Goal: Book appointment/travel/reservation

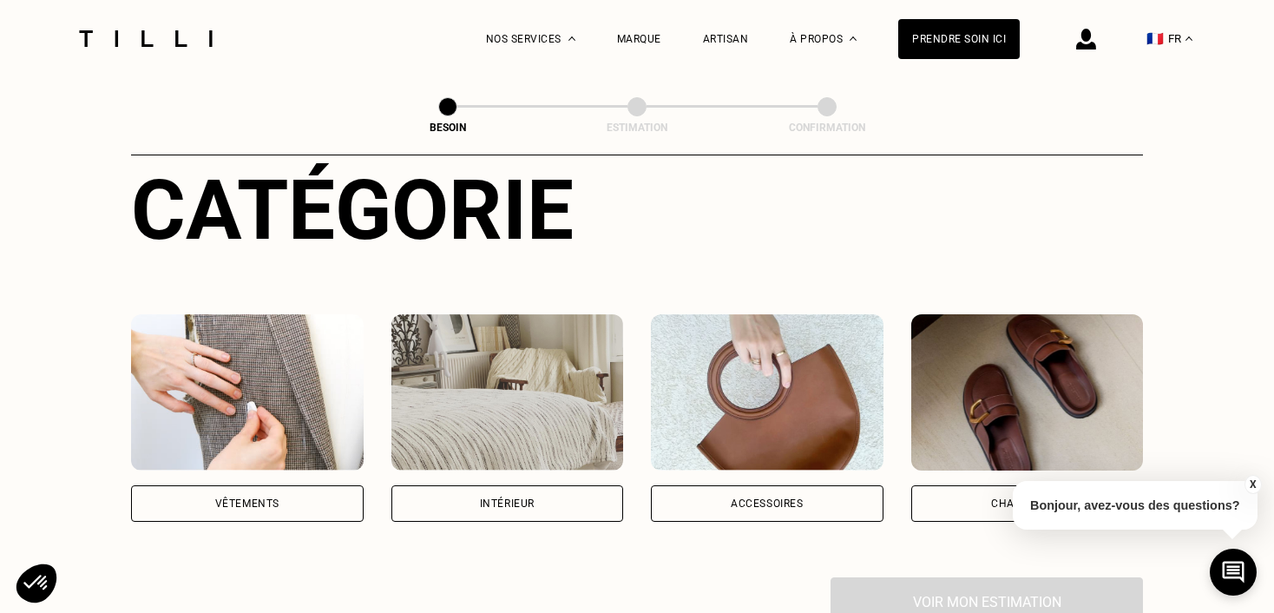
scroll to position [209, 0]
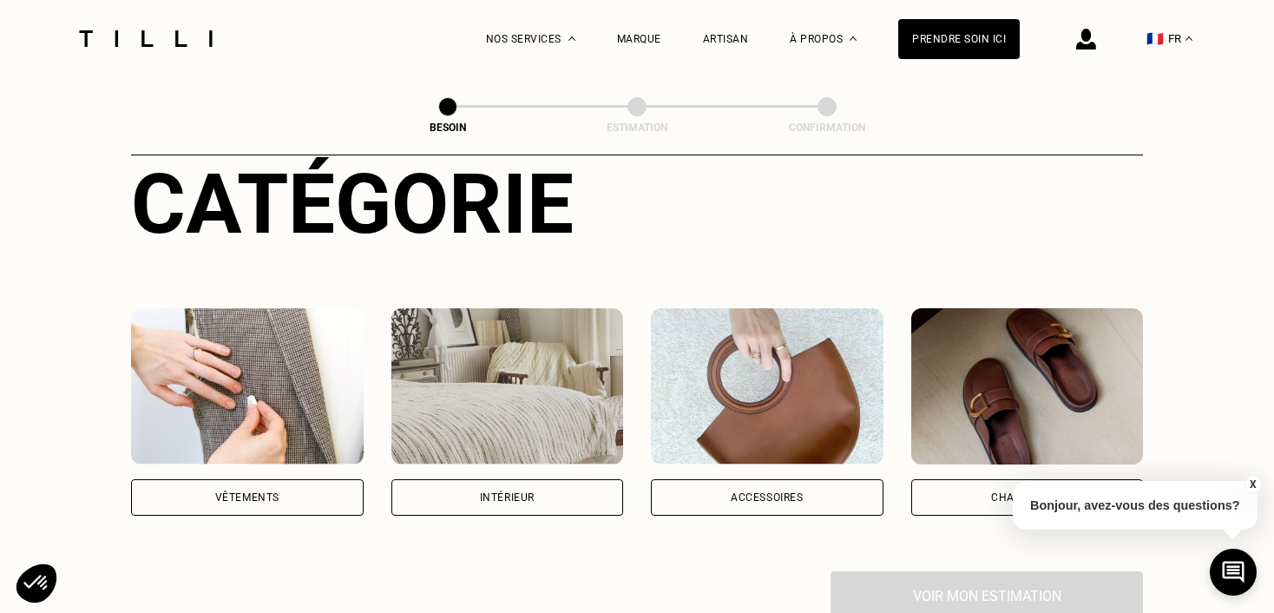
click at [316, 487] on div "Vêtements" at bounding box center [247, 497] width 233 height 36
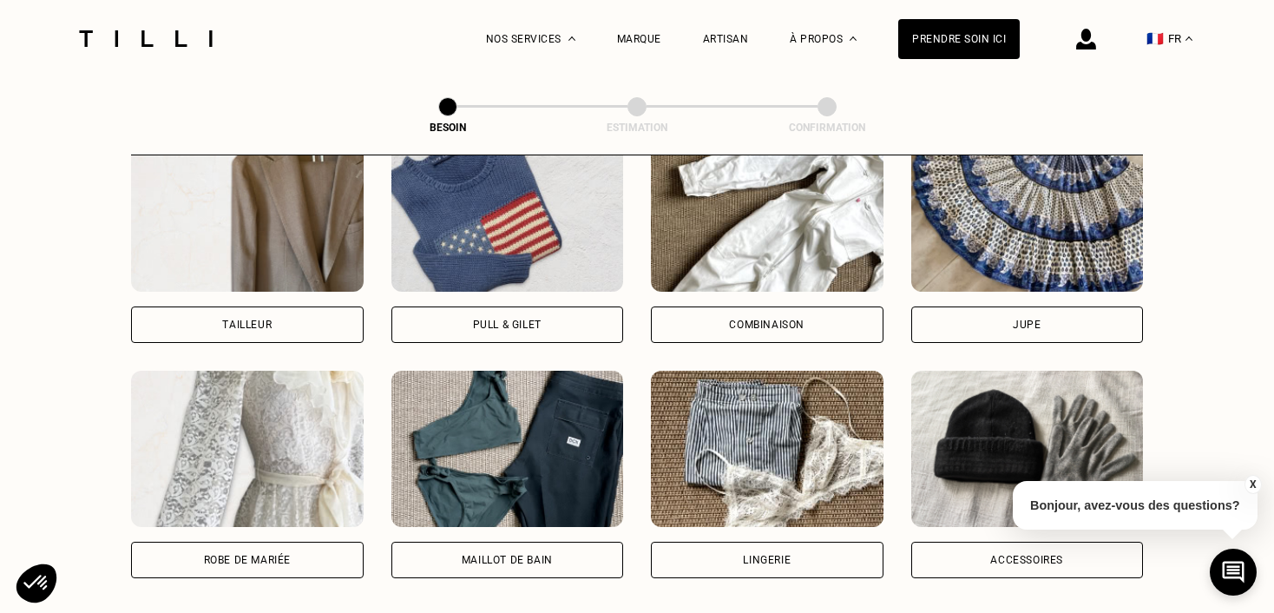
scroll to position [887, 0]
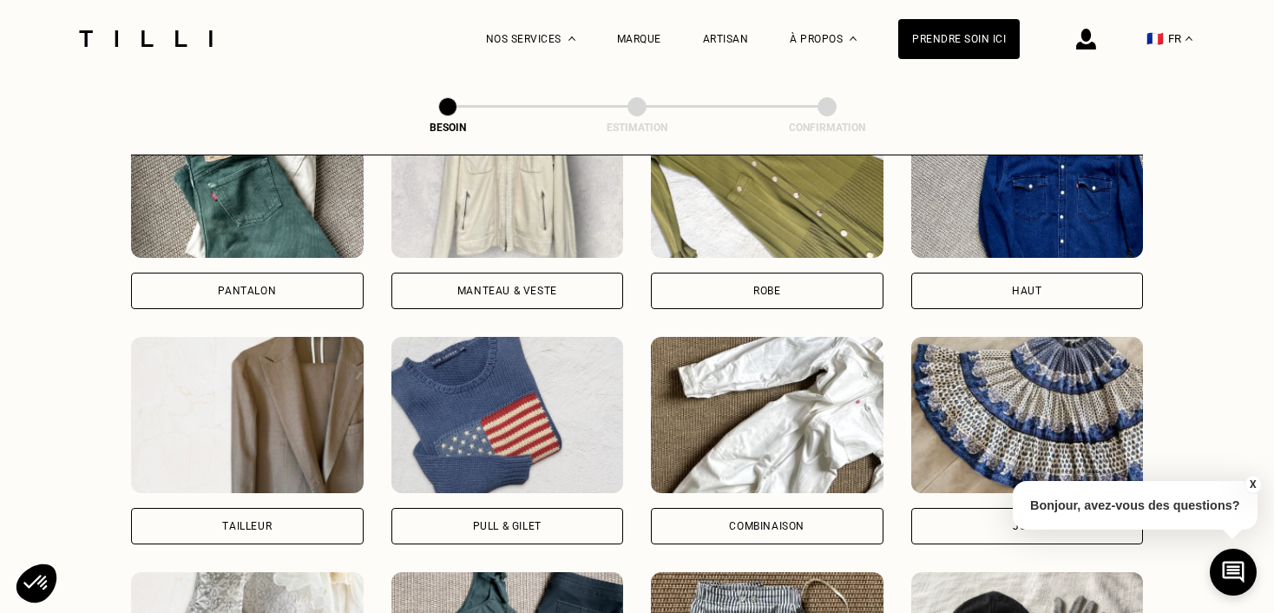
click at [543, 508] on div "Pull & gilet" at bounding box center [508, 526] width 233 height 36
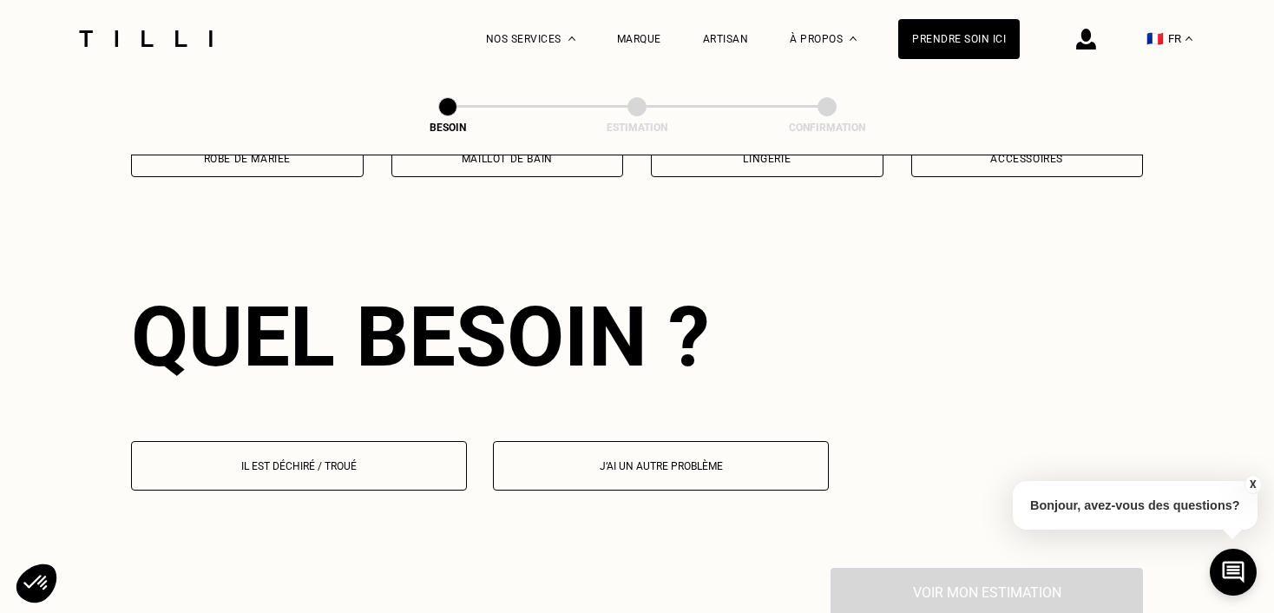
scroll to position [1507, 0]
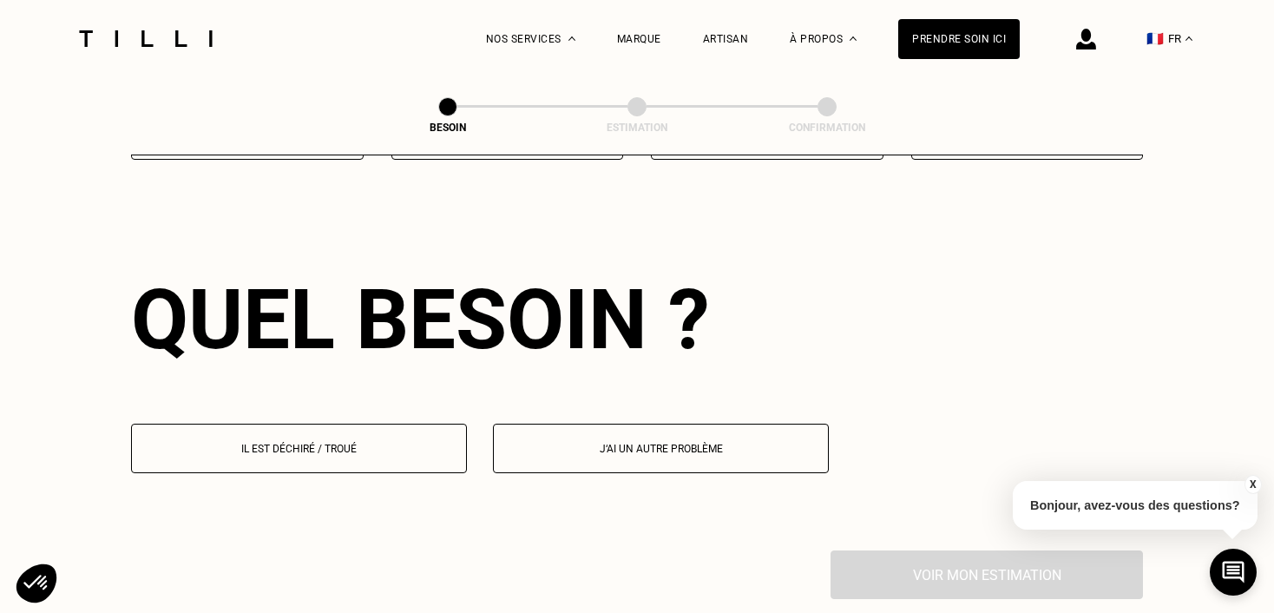
click at [255, 438] on button "Il est déchiré / troué" at bounding box center [299, 448] width 336 height 49
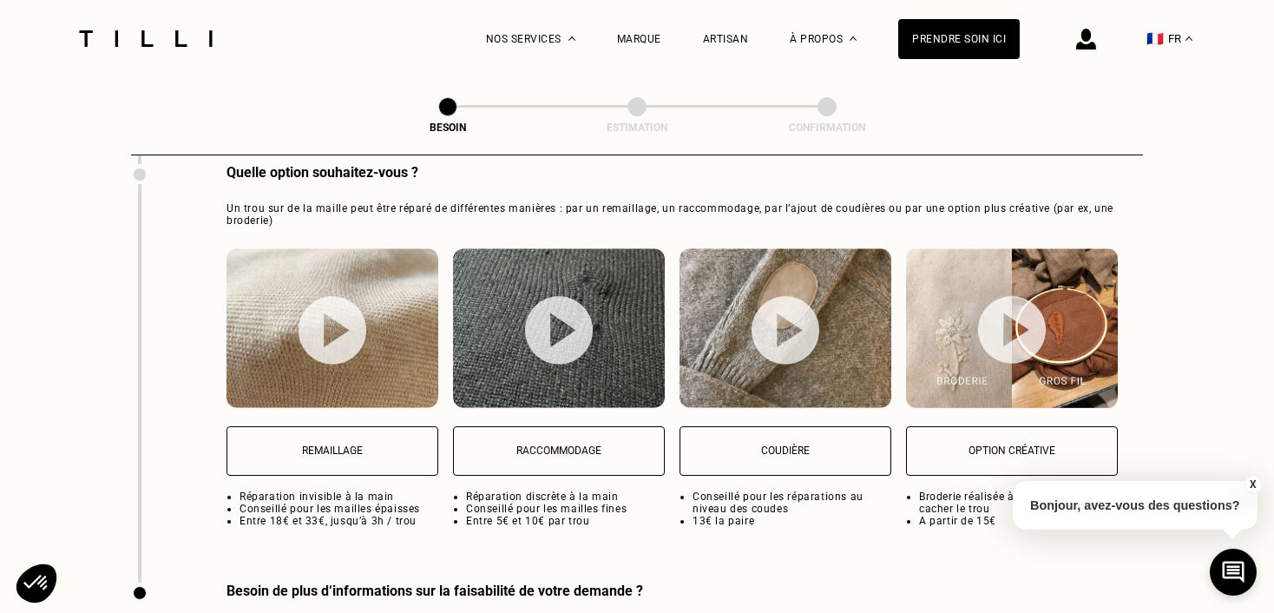
scroll to position [2341, 0]
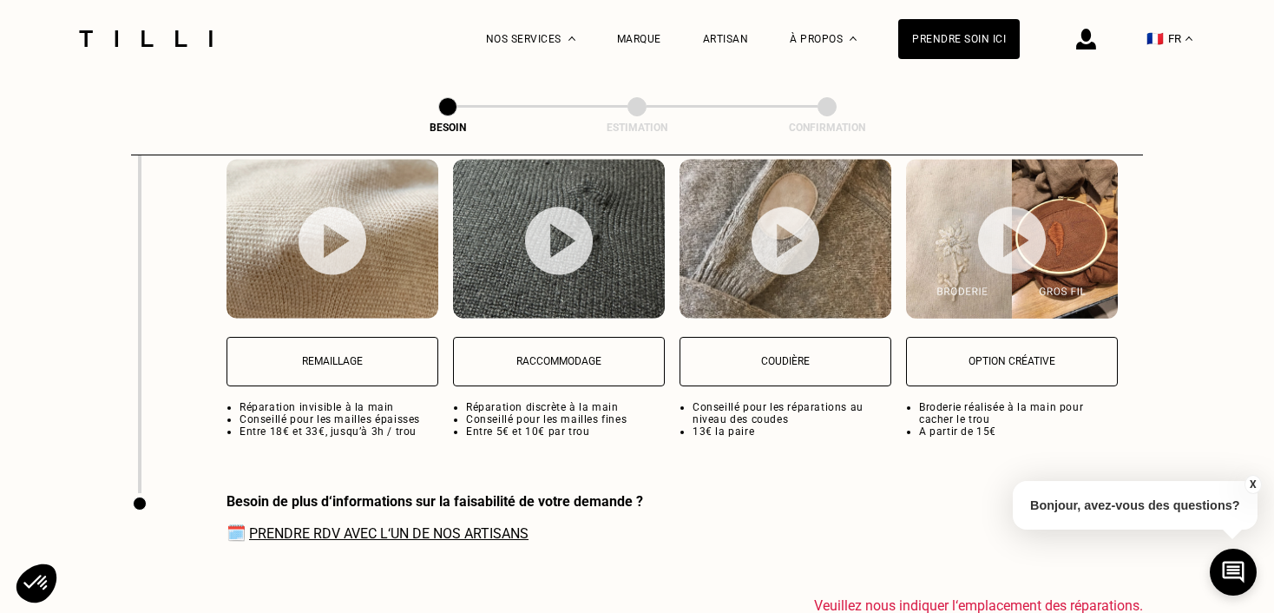
click at [293, 359] on button "Remaillage" at bounding box center [333, 361] width 212 height 49
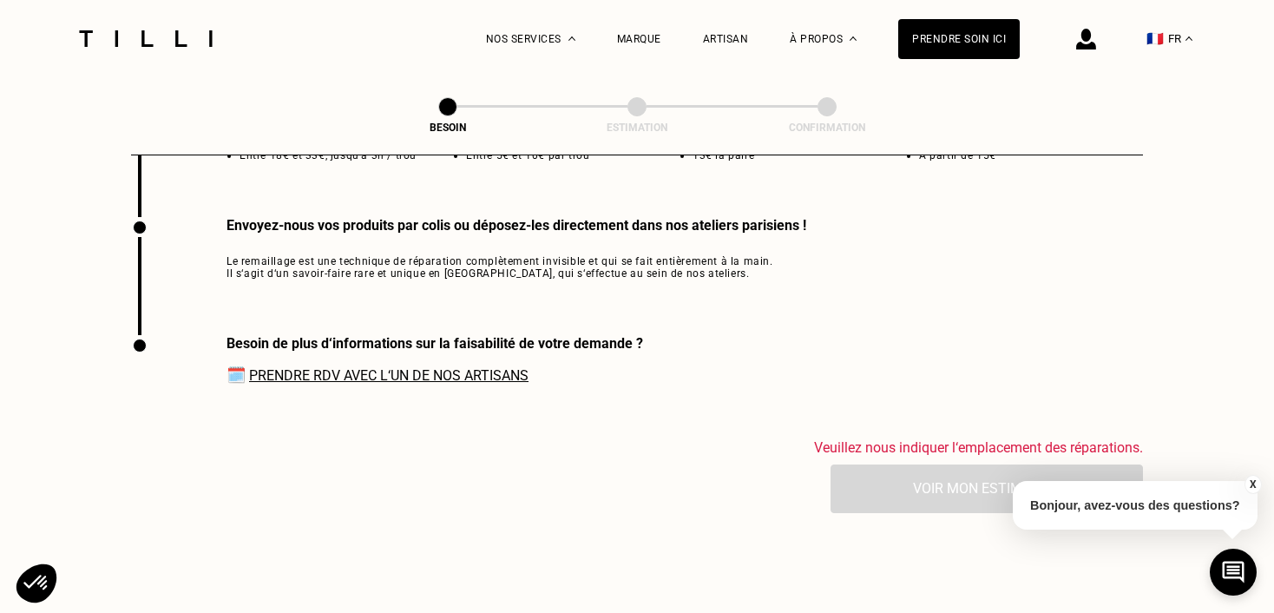
scroll to position [2620, 0]
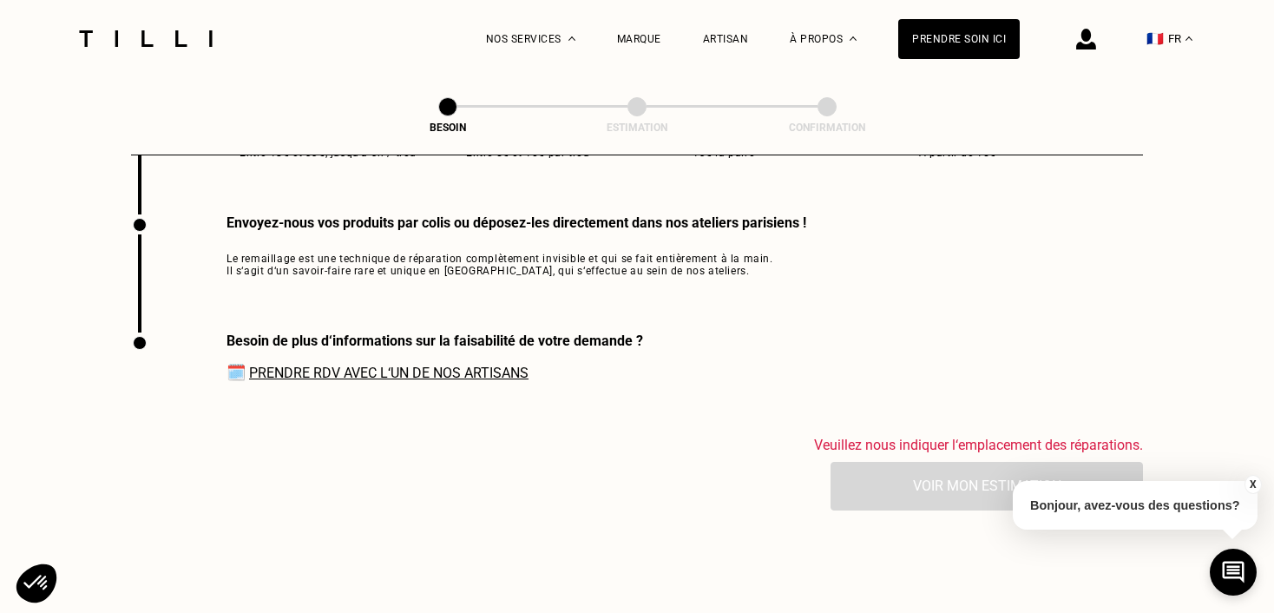
click at [306, 365] on link "Prendre RDV avec l‘un de nos artisans" at bounding box center [389, 373] width 280 height 16
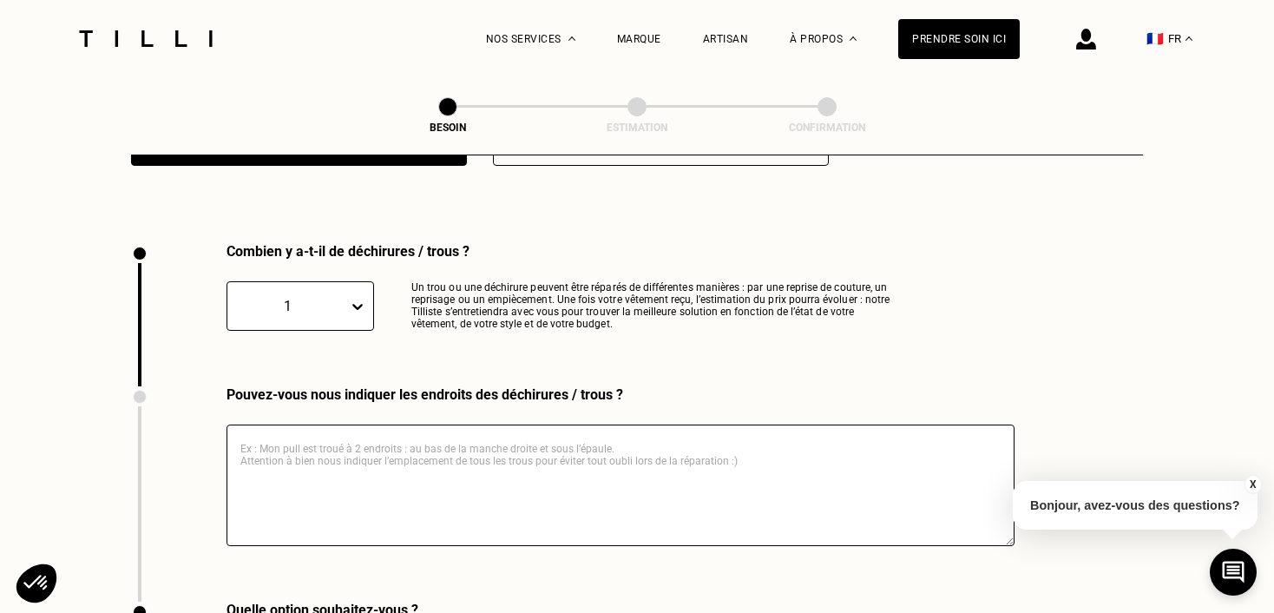
scroll to position [1813, 0]
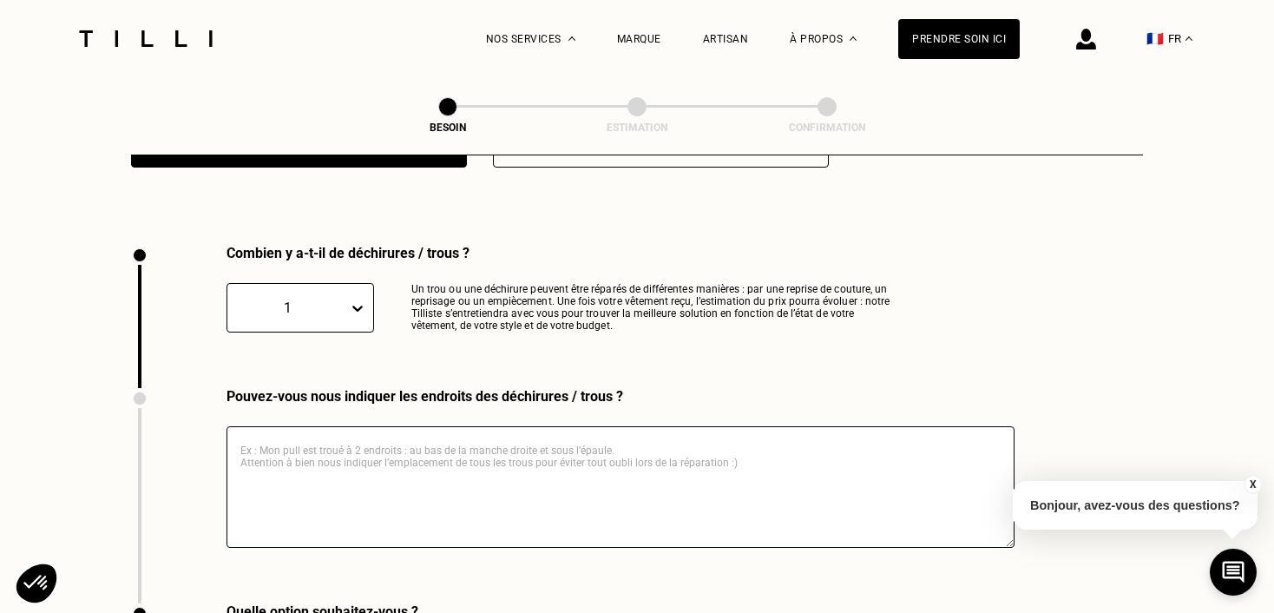
click at [289, 426] on textarea at bounding box center [621, 487] width 788 height 122
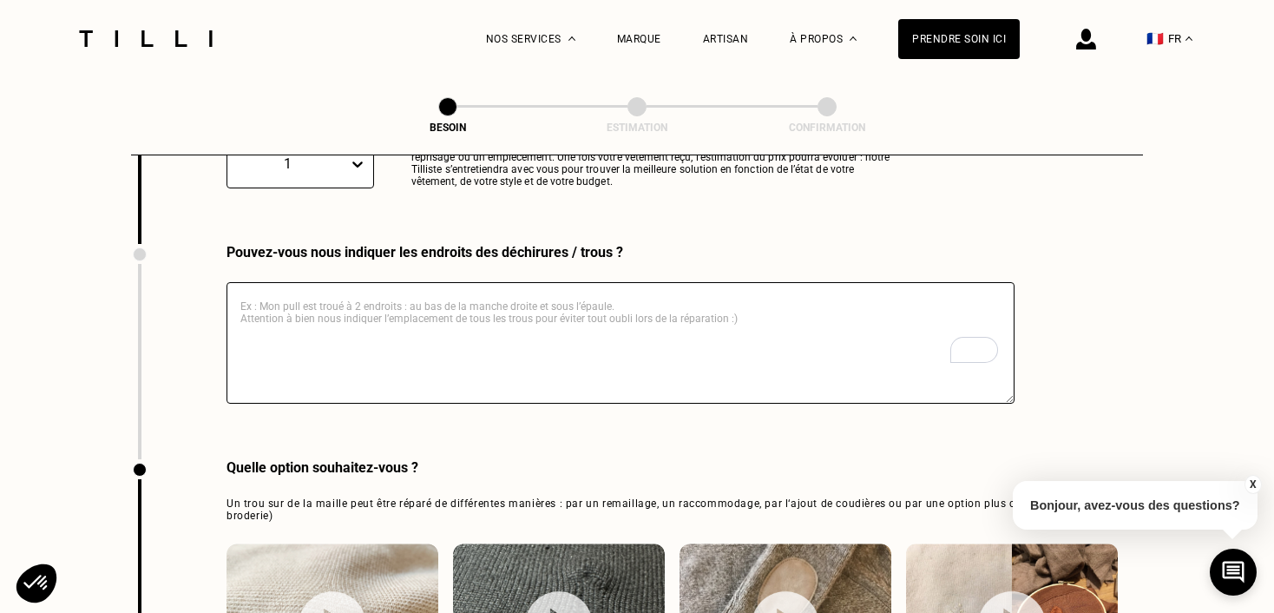
scroll to position [1921, 0]
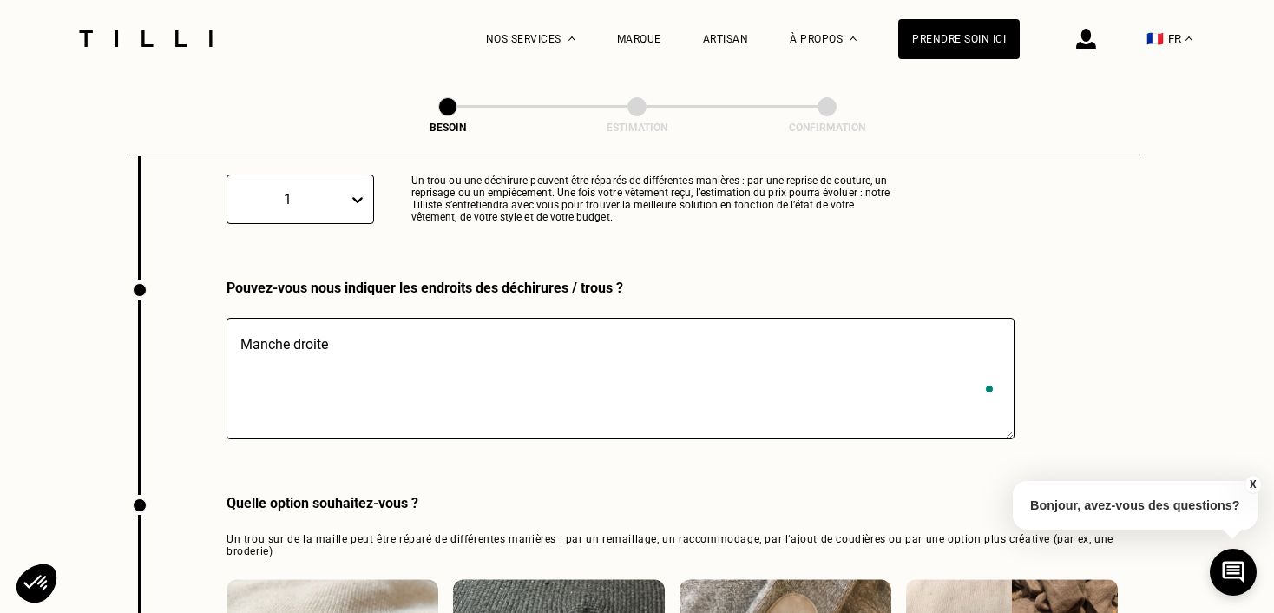
type textarea "Manche droite"
click at [1021, 284] on div "Pouvez-vous nous indiquer les endroits des déchirures / trous ? Manche droite" at bounding box center [637, 387] width 1012 height 215
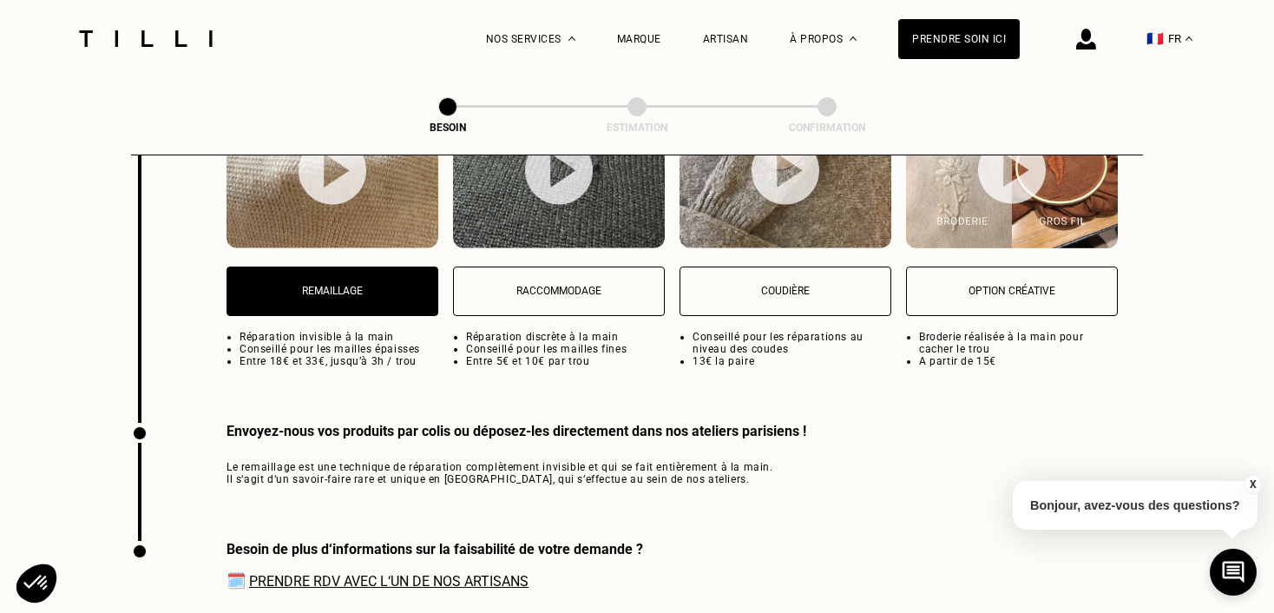
scroll to position [2697, 0]
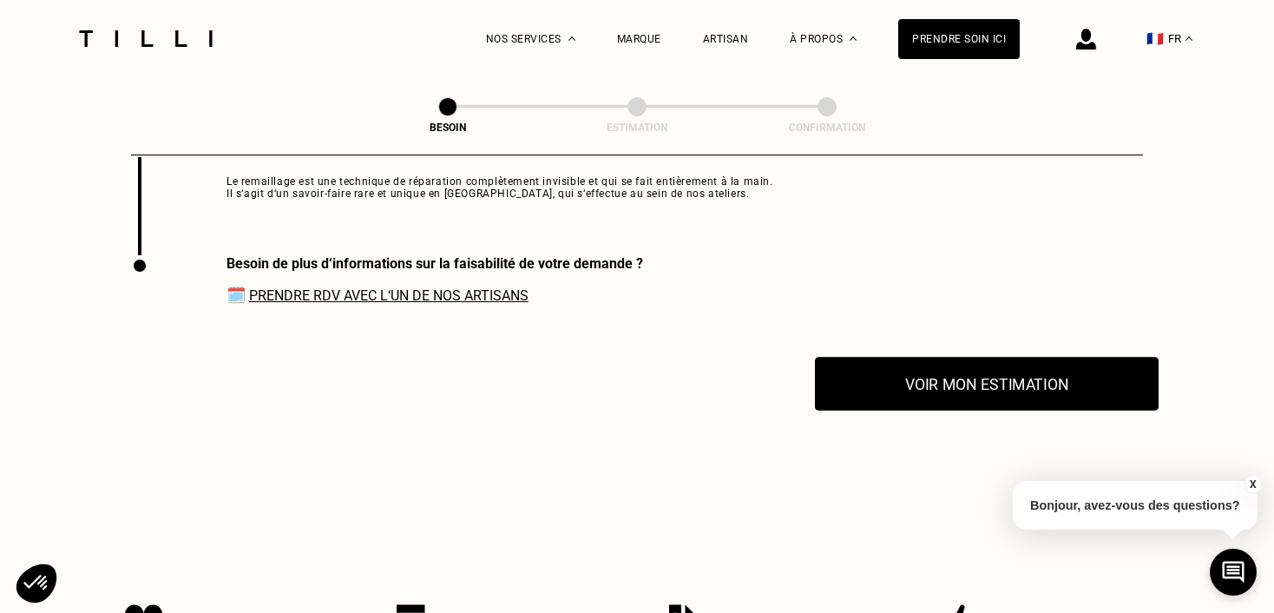
click at [969, 365] on button "Voir mon estimation" at bounding box center [987, 384] width 344 height 54
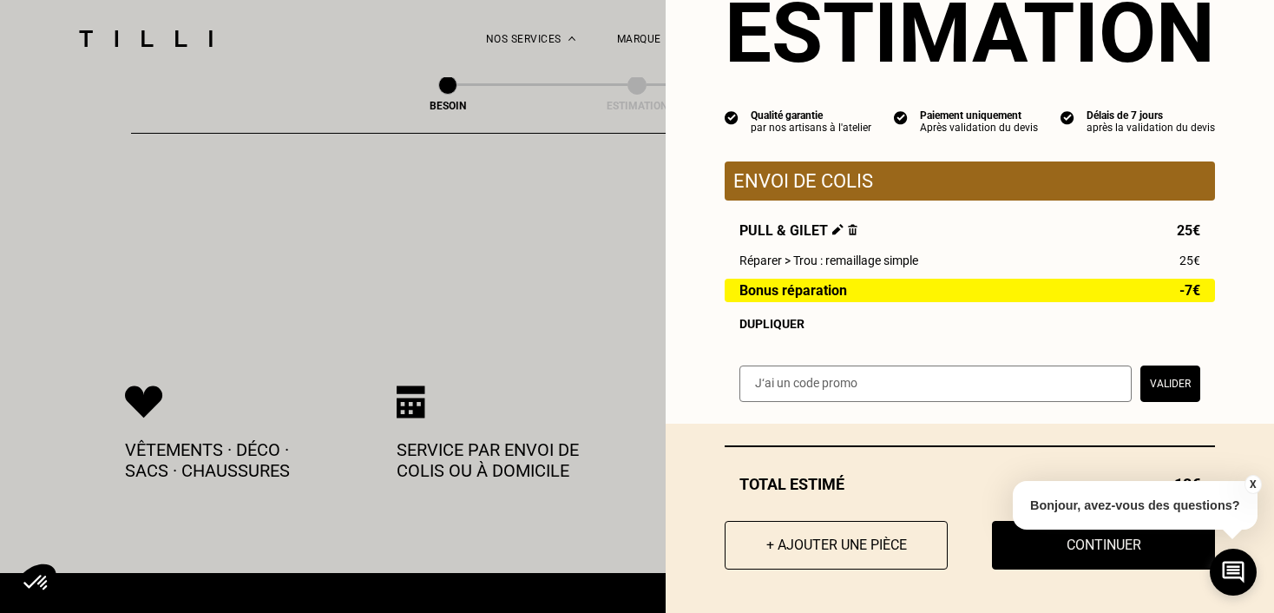
scroll to position [2919, 0]
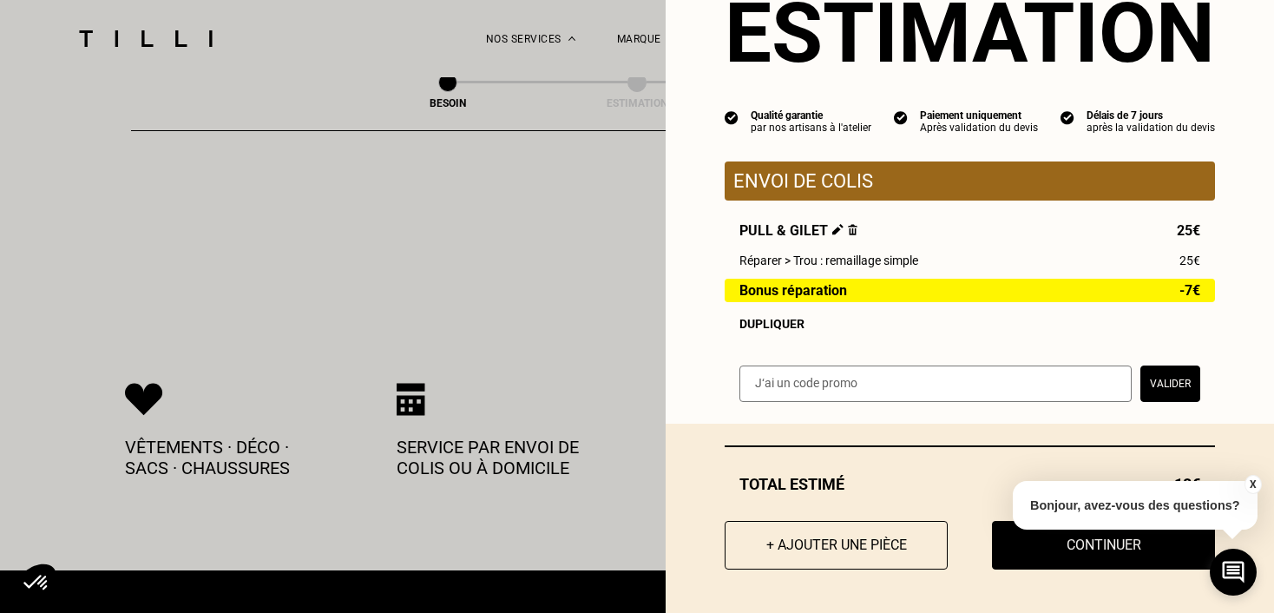
drag, startPoint x: 1253, startPoint y: 484, endPoint x: 860, endPoint y: 451, distance: 393.8
click at [1253, 484] on button "X" at bounding box center [1252, 484] width 17 height 19
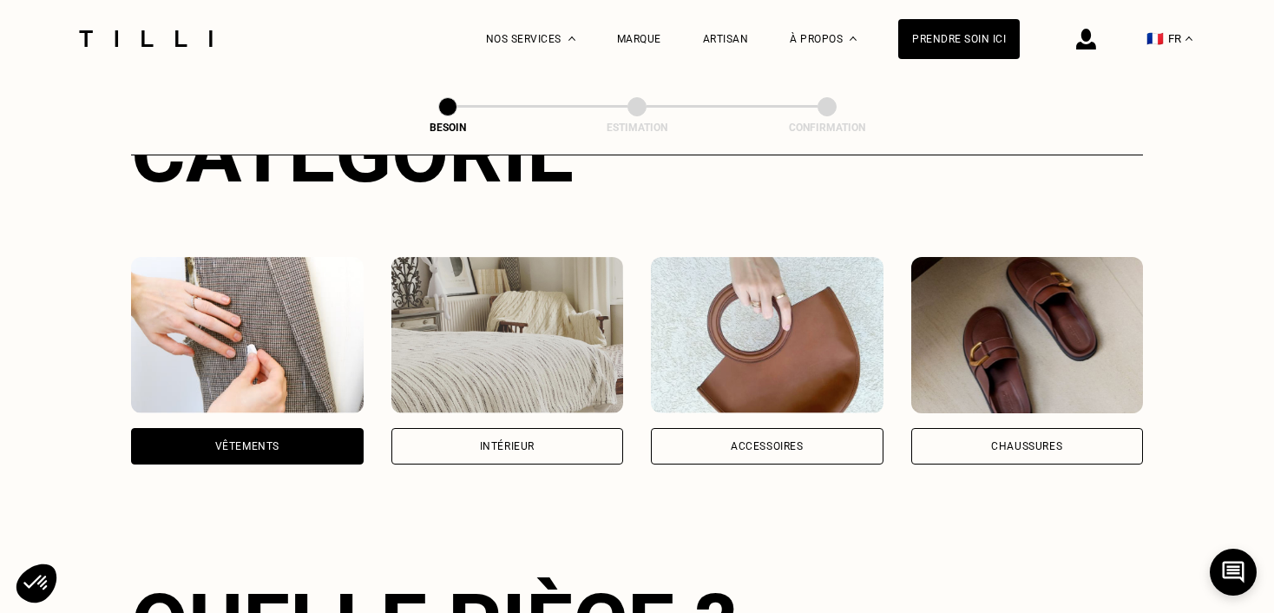
scroll to position [0, 0]
